Goal: Find specific page/section: Find specific page/section

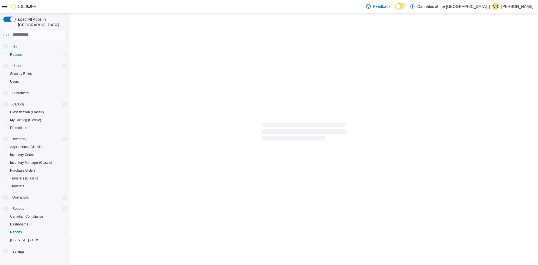
click at [3, 7] on icon at bounding box center [4, 6] width 4 height 4
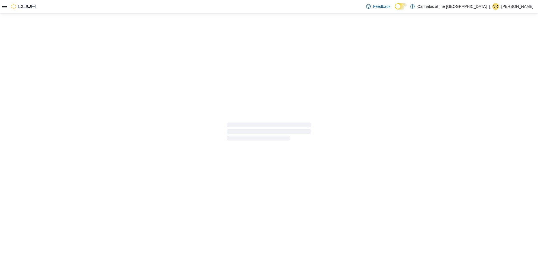
click at [3, 8] on icon at bounding box center [4, 6] width 4 height 3
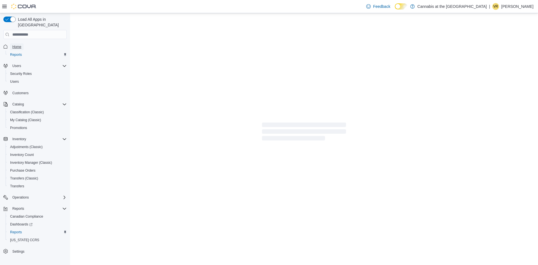
click at [18, 45] on span "Home" at bounding box center [16, 47] width 9 height 4
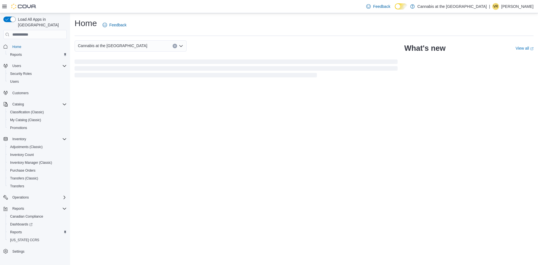
click at [168, 152] on div "Home Feedback Cannabis at the Green Brier What's new View all (opens in a new t…" at bounding box center [304, 139] width 468 height 252
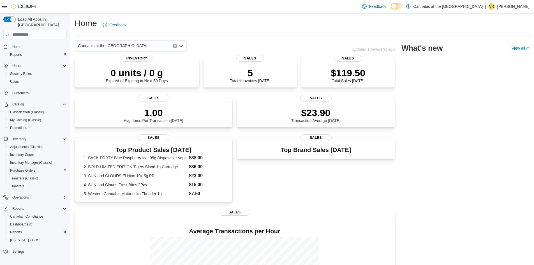
click at [31, 168] on span "Purchase Orders" at bounding box center [23, 170] width 26 height 4
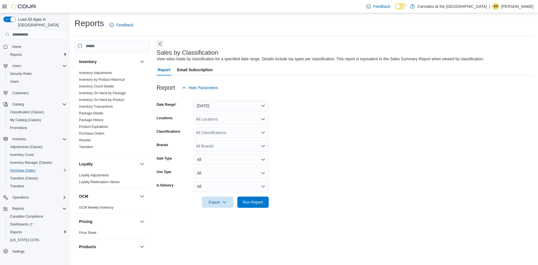
scroll to position [252, 0]
click at [100, 133] on link "Purchase Orders" at bounding box center [92, 133] width 26 height 4
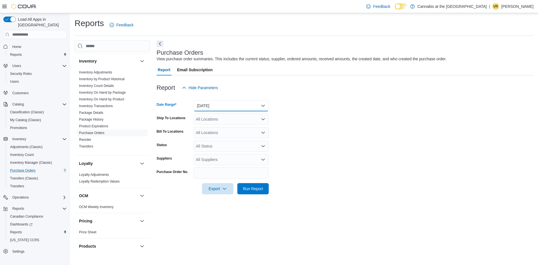
click at [228, 107] on button "[DATE]" at bounding box center [231, 105] width 75 height 11
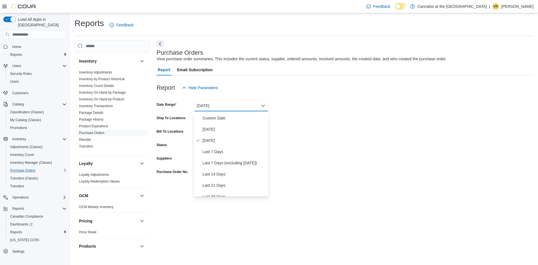
click at [356, 130] on form "Date Range Yesterday Ship To Locations All Locations Bill To Locations All Loca…" at bounding box center [345, 143] width 377 height 101
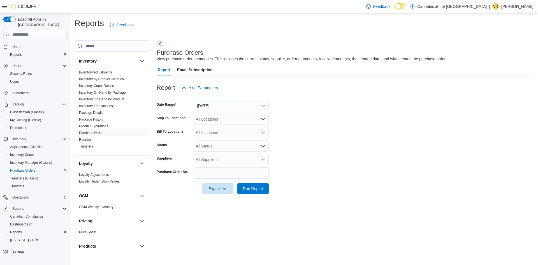
click at [4, 0] on div at bounding box center [19, 6] width 34 height 13
click at [6, 8] on icon at bounding box center [4, 6] width 4 height 4
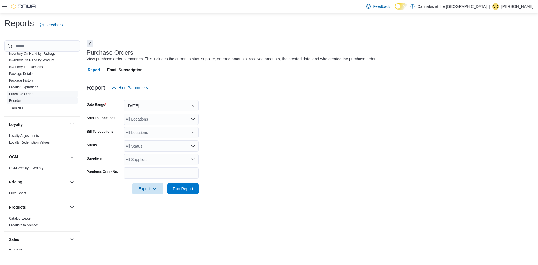
scroll to position [282, 0]
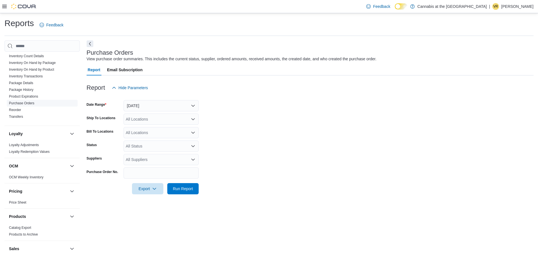
click at [33, 103] on link "Purchase Orders" at bounding box center [22, 103] width 26 height 4
click at [31, 103] on link "Purchase Orders" at bounding box center [22, 103] width 26 height 4
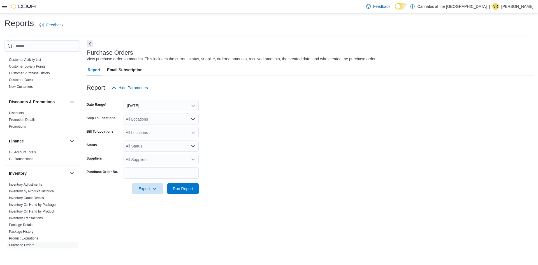
scroll to position [168, 0]
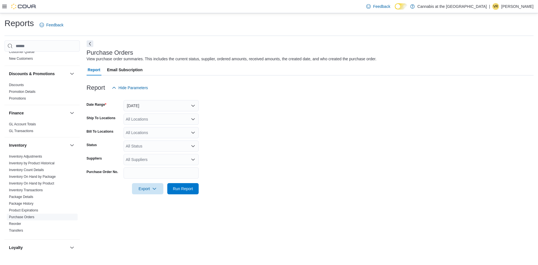
click at [26, 218] on link "Purchase Orders" at bounding box center [22, 217] width 26 height 4
click at [27, 217] on link "Purchase Orders" at bounding box center [22, 217] width 26 height 4
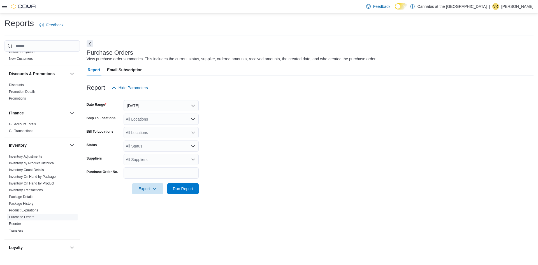
click at [27, 217] on link "Purchase Orders" at bounding box center [22, 217] width 26 height 4
click at [146, 193] on span "Export" at bounding box center [147, 188] width 25 height 11
click at [100, 212] on div "Purchase Orders View purchase order summaries. This includes the current status…" at bounding box center [310, 145] width 447 height 210
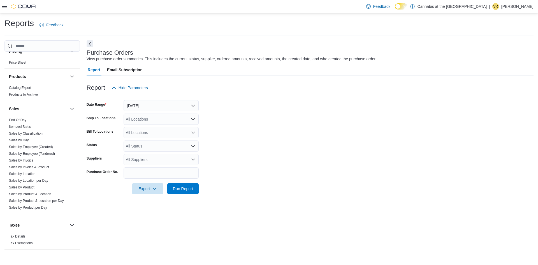
scroll to position [422, 0]
